Goal: Task Accomplishment & Management: Use online tool/utility

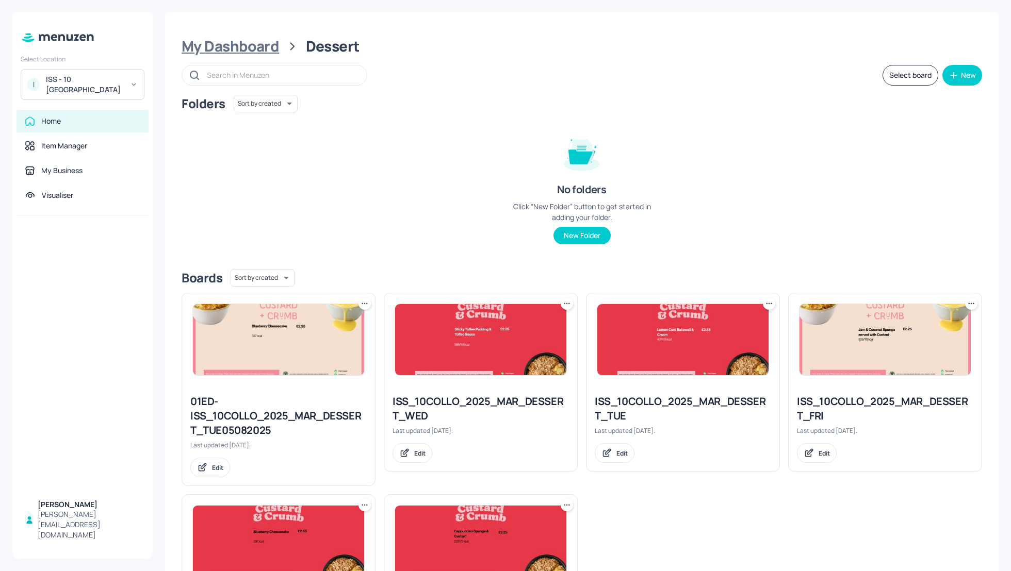
click at [233, 42] on div "My Dashboard" at bounding box center [229, 46] width 97 height 19
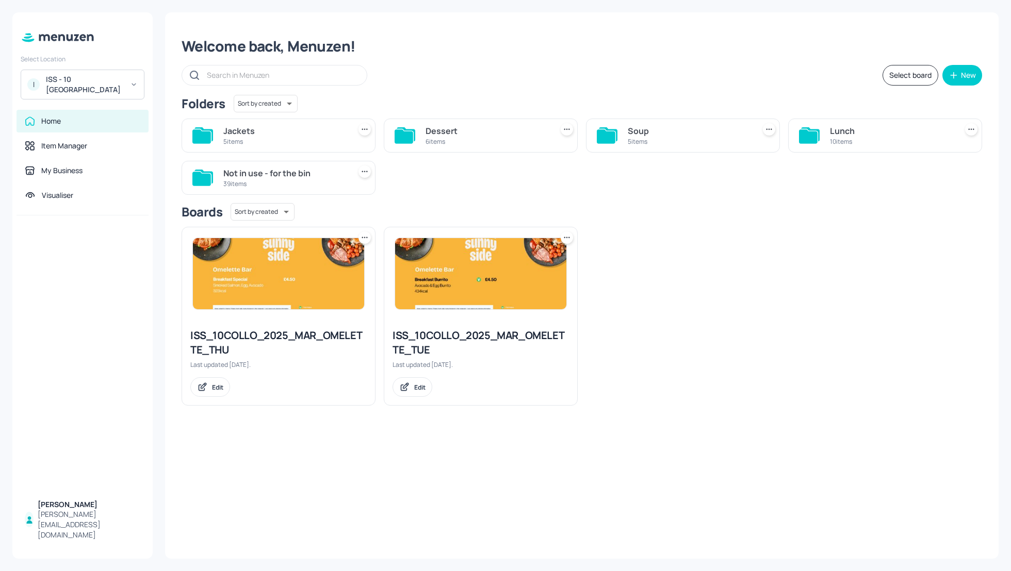
click at [86, 87] on div "ISS - 10 [GEOGRAPHIC_DATA]" at bounding box center [85, 84] width 78 height 21
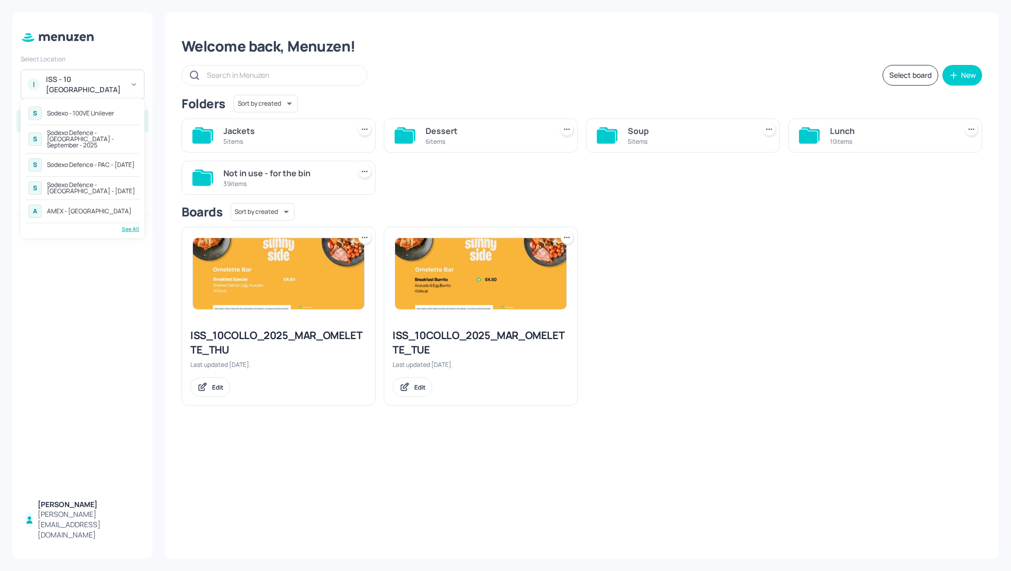
click at [90, 136] on div "Sodexo Defence - [GEOGRAPHIC_DATA] - September - 2025" at bounding box center [92, 139] width 90 height 19
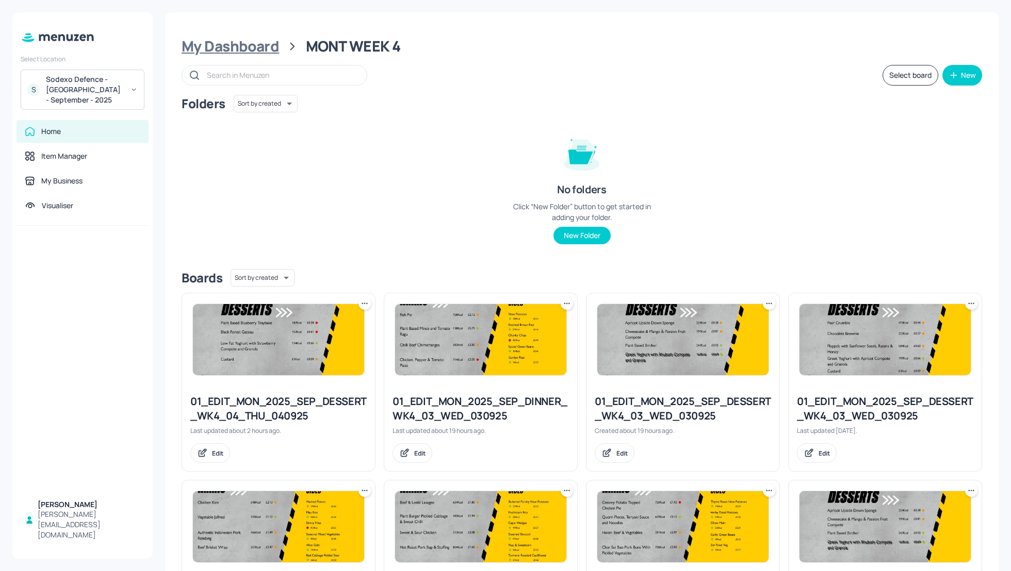
click at [210, 40] on div "My Dashboard" at bounding box center [229, 46] width 97 height 19
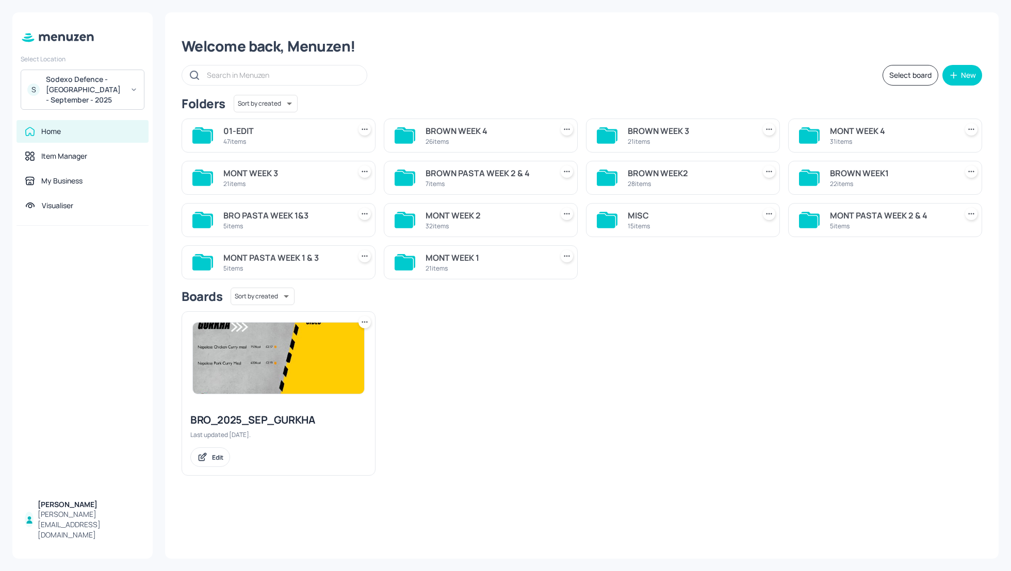
click at [455, 126] on div "BROWN WEEK 4" at bounding box center [486, 131] width 123 height 12
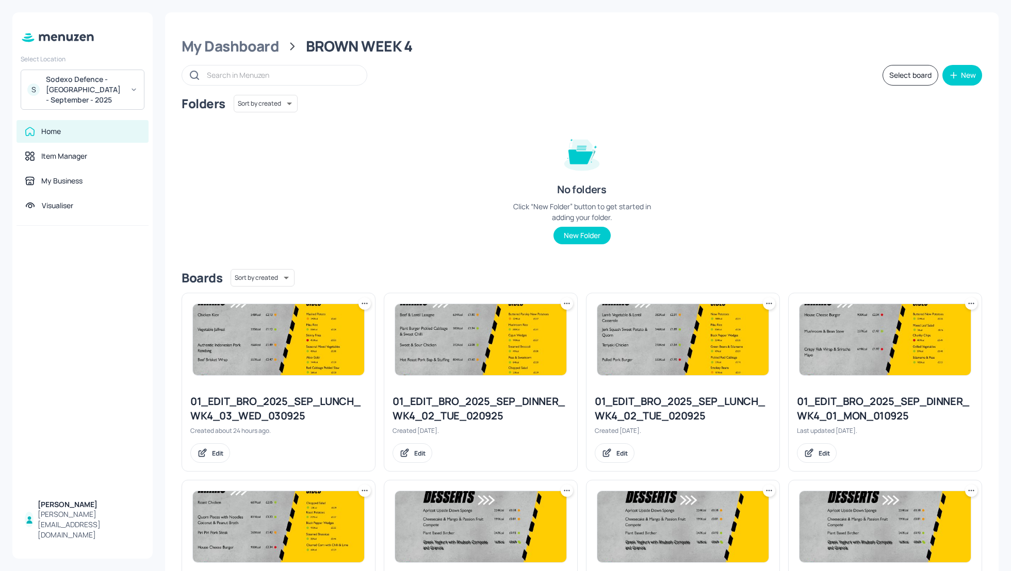
click at [922, 187] on div "Folders Sort by created id ​ No folders Click “New Folder” button to get starte…" at bounding box center [581, 178] width 800 height 166
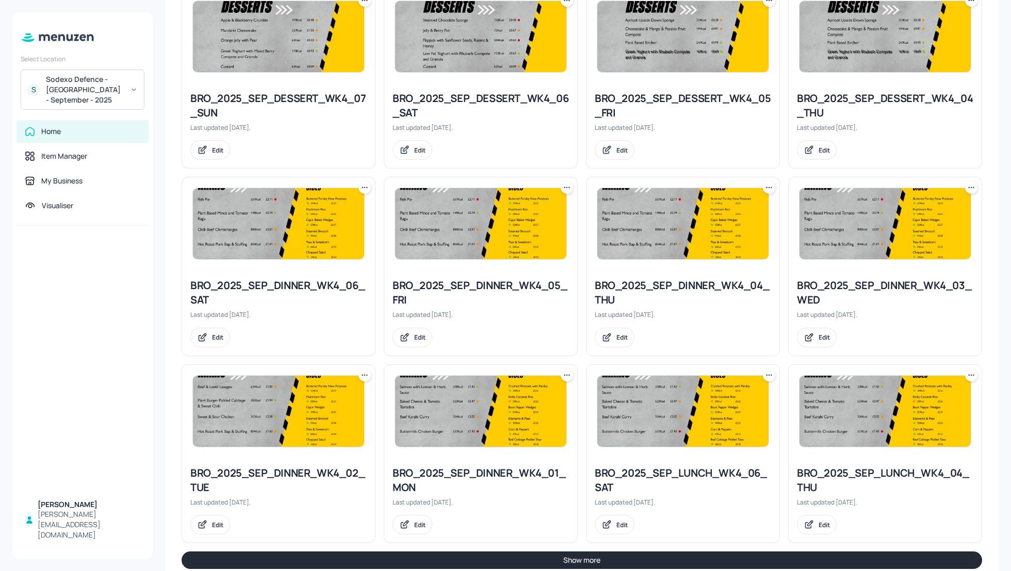
scroll to position [884, 0]
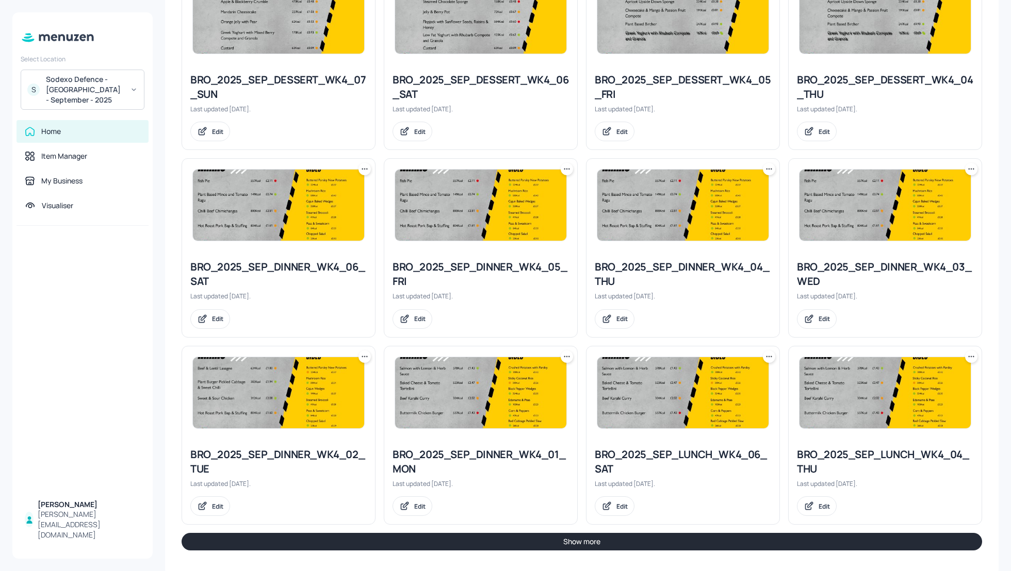
click at [966, 353] on icon at bounding box center [971, 357] width 10 height 10
click at [914, 388] on p "Duplicate" at bounding box center [917, 391] width 28 height 9
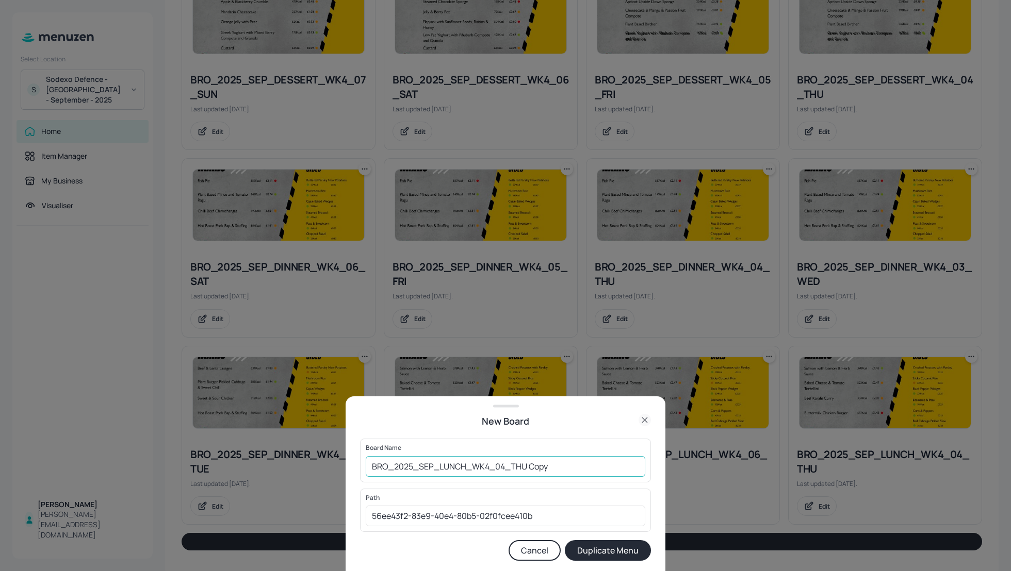
click at [368, 465] on input "BRO_2025_SEP_LUNCH_WK4_04_THU Copy" at bounding box center [505, 466] width 279 height 21
click at [600, 468] on input "01_EDIT_BRO_2025_SEP_LUNCH_WK4_04_THU Cop" at bounding box center [505, 466] width 279 height 21
type input "01_EDIT_BRO_2025_SEP_LUNCH_WK4_04_THU_040925"
click at [609, 554] on button "Duplicate Menu" at bounding box center [608, 550] width 86 height 21
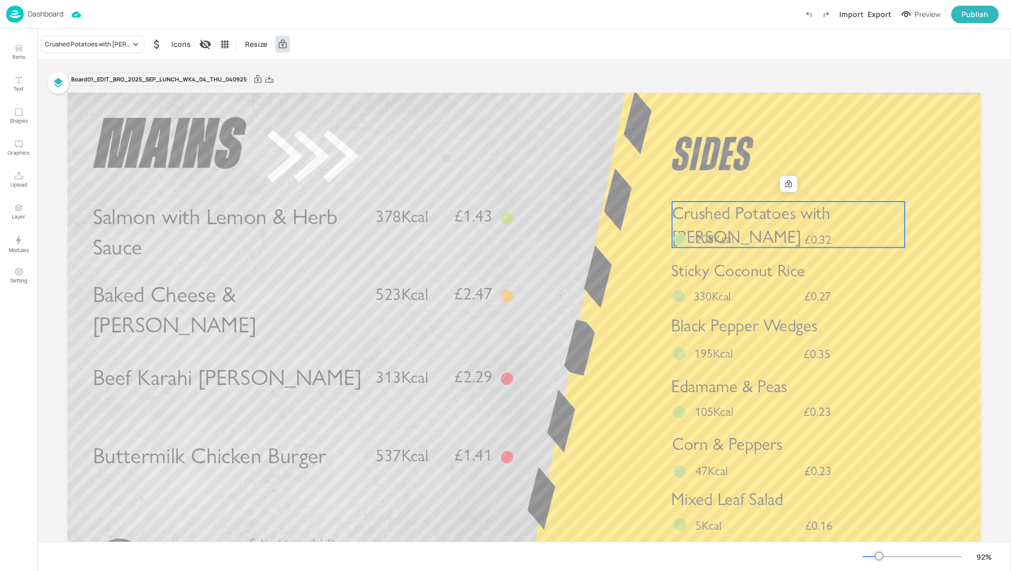
click at [830, 217] on span "Crushed Potatoes with Parsley" at bounding box center [751, 225] width 158 height 44
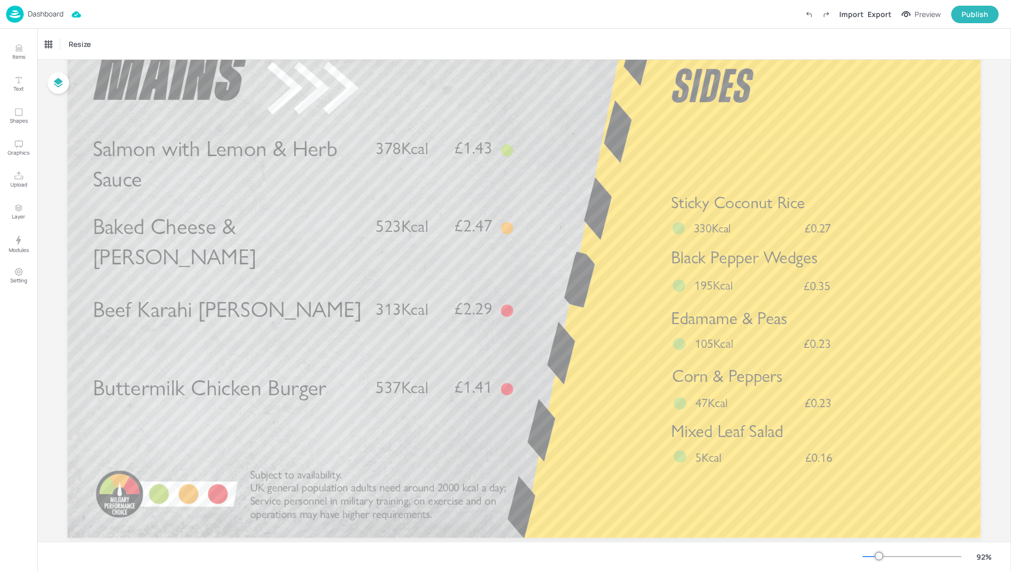
scroll to position [90, 0]
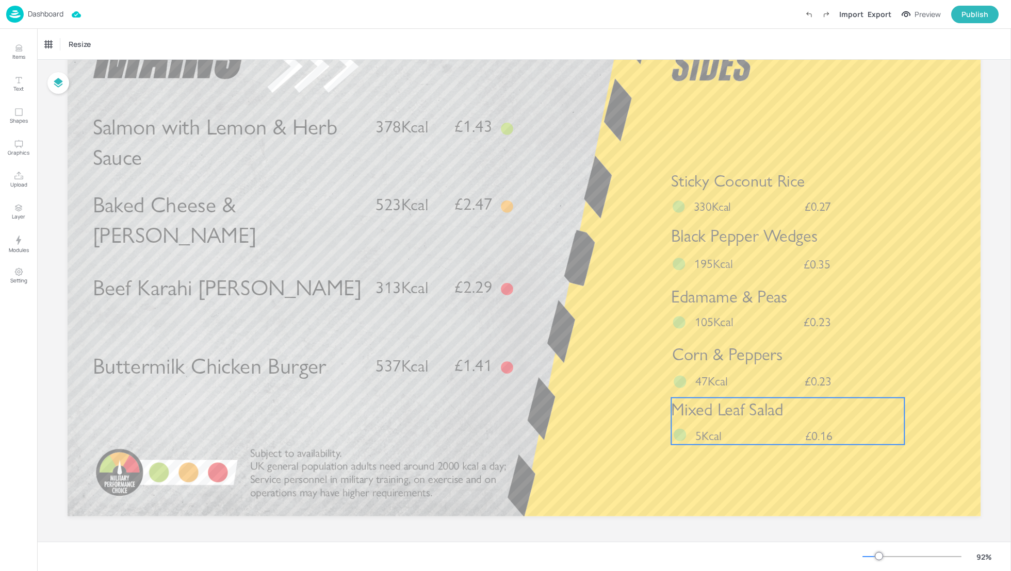
click at [750, 436] on div "Mixed Leaf Salad £0.16 5Kcal" at bounding box center [787, 421] width 233 height 47
click at [784, 383] on icon at bounding box center [787, 380] width 8 height 8
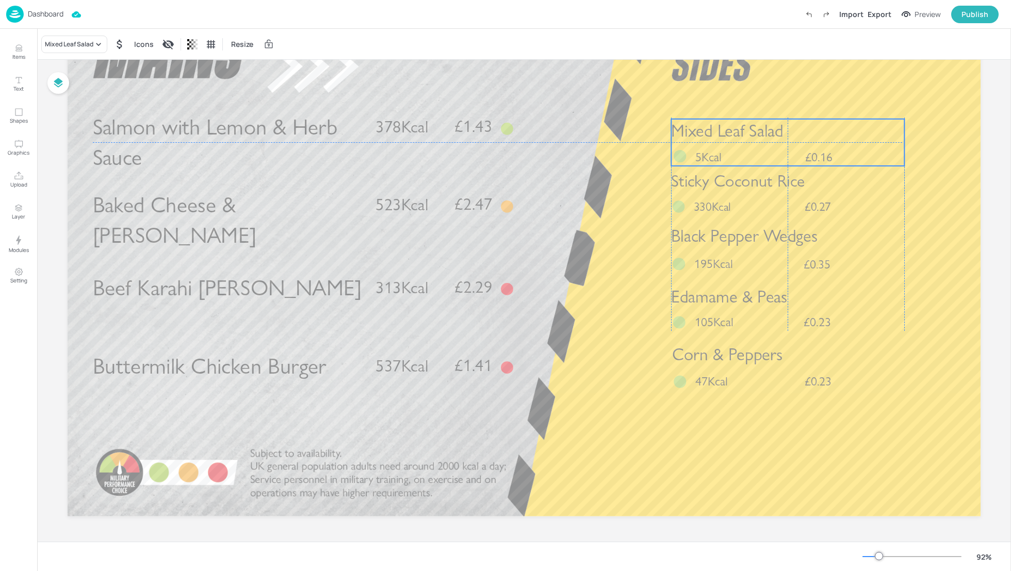
drag, startPoint x: 799, startPoint y: 418, endPoint x: 797, endPoint y: 137, distance: 280.5
click at [797, 137] on p "Mixed Leaf Salad" at bounding box center [787, 131] width 233 height 24
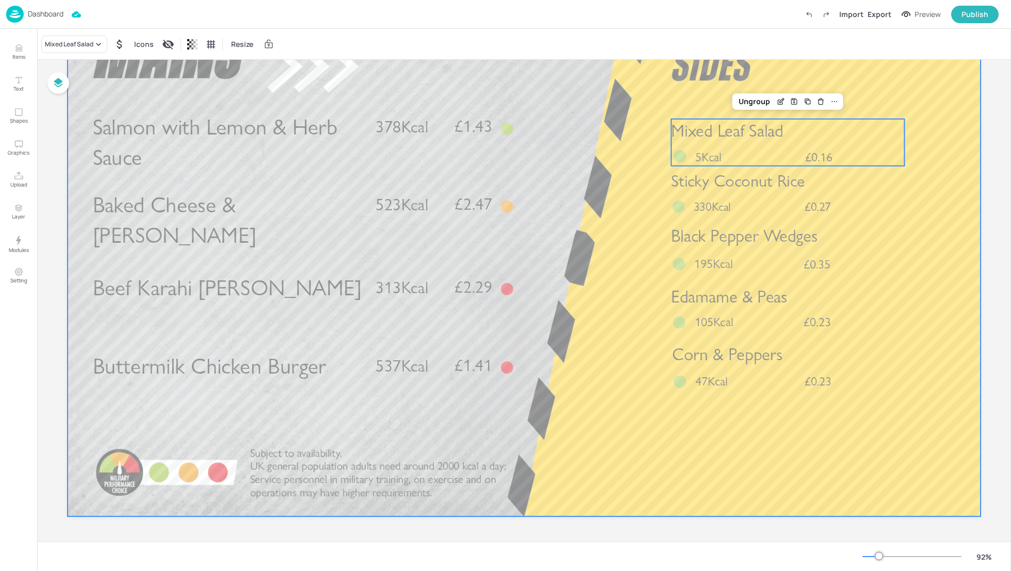
click at [629, 299] on div at bounding box center [524, 260] width 913 height 514
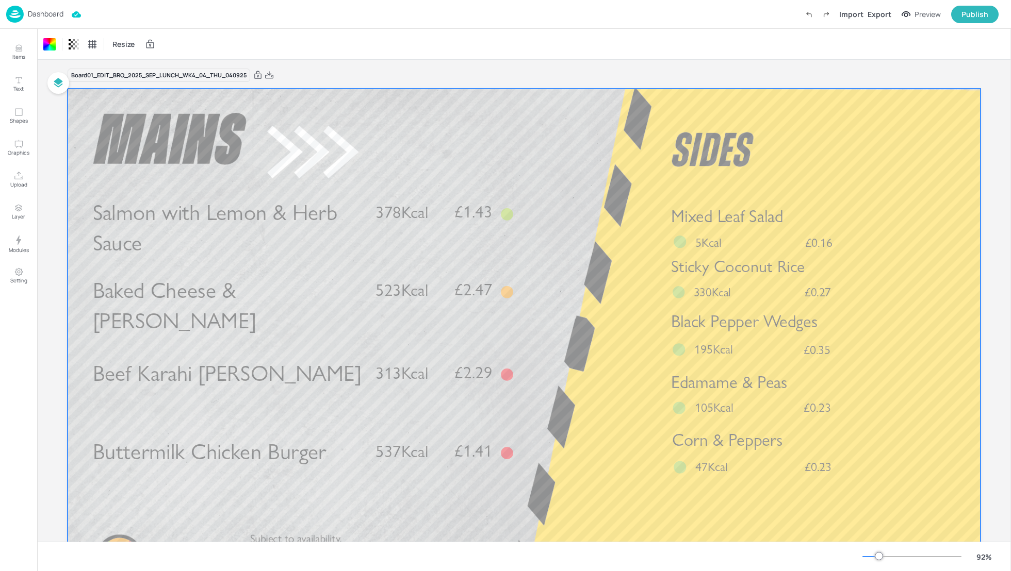
scroll to position [0, 0]
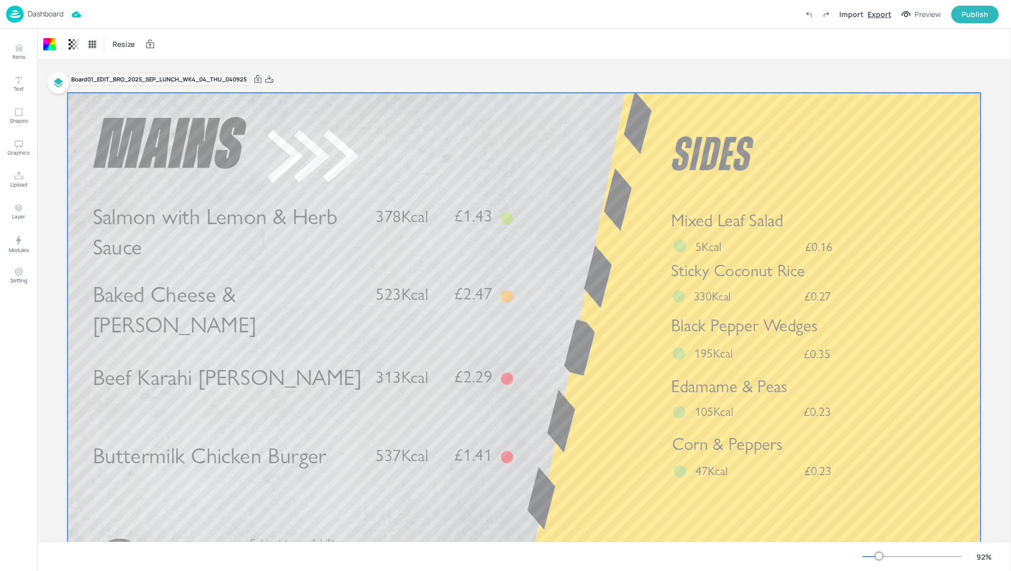
click at [880, 13] on div "Export" at bounding box center [879, 14] width 24 height 11
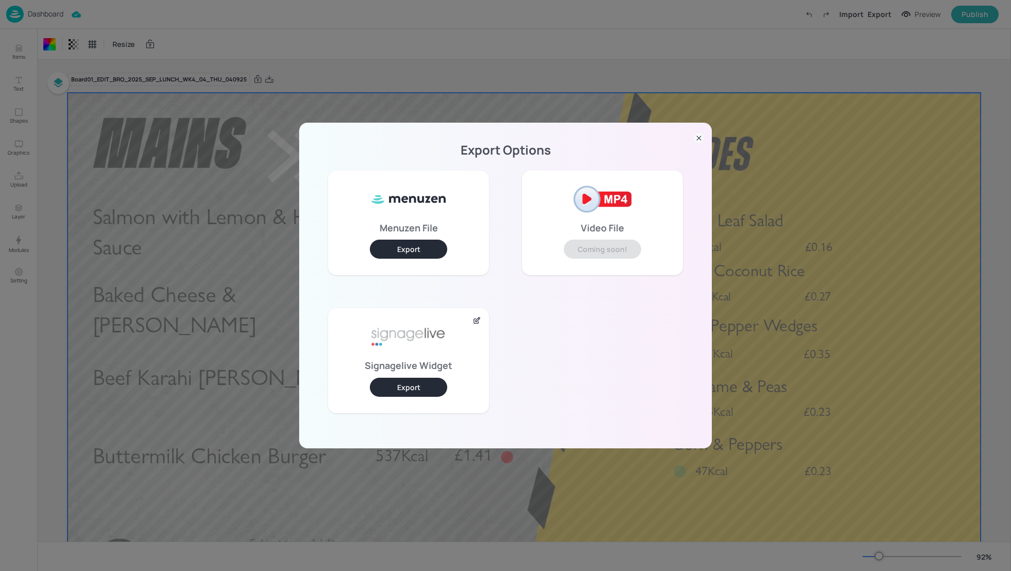
click at [430, 384] on button "Export" at bounding box center [408, 387] width 77 height 19
